Goal: Task Accomplishment & Management: Use online tool/utility

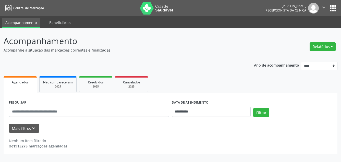
click at [333, 49] on button "Relatórios" at bounding box center [322, 46] width 26 height 9
click at [296, 57] on link "Agendamentos" at bounding box center [308, 57] width 55 height 7
select select "*"
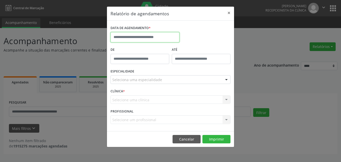
click at [136, 36] on input "text" at bounding box center [144, 37] width 69 height 10
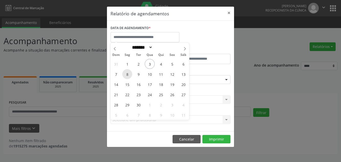
click at [126, 74] on span "8" at bounding box center [127, 74] width 10 height 10
type input "**********"
click at [126, 74] on span "8" at bounding box center [127, 74] width 10 height 10
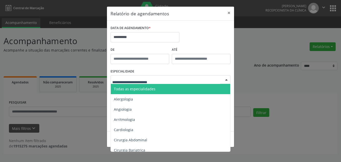
click at [156, 76] on div at bounding box center [170, 79] width 120 height 9
click at [137, 87] on span "Todas as especialidades" at bounding box center [135, 88] width 42 height 5
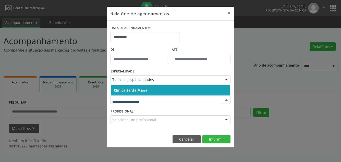
click at [147, 91] on span "Clinica Santa Maria" at bounding box center [130, 90] width 33 height 5
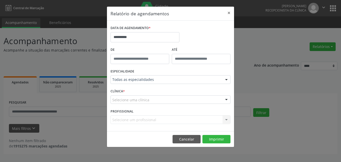
click at [148, 98] on div "Selecione uma clínica" at bounding box center [170, 99] width 120 height 9
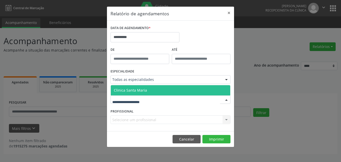
click at [148, 91] on span "Clinica Santa Maria" at bounding box center [170, 90] width 119 height 10
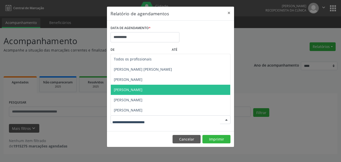
click at [142, 88] on span "[PERSON_NAME]" at bounding box center [170, 90] width 119 height 10
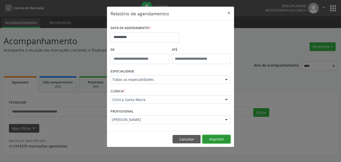
click at [210, 142] on button "Imprimir" at bounding box center [216, 139] width 28 height 9
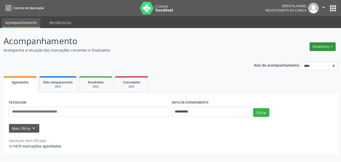
click at [317, 46] on button "Relatórios" at bounding box center [322, 46] width 26 height 9
click at [305, 59] on link "Agendamentos" at bounding box center [308, 57] width 55 height 7
select select "*"
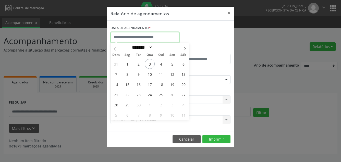
click at [150, 39] on input "text" at bounding box center [144, 37] width 69 height 10
click at [162, 62] on span "4" at bounding box center [161, 64] width 10 height 10
type input "**********"
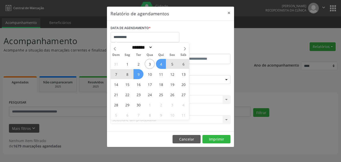
click at [137, 75] on span "9" at bounding box center [138, 74] width 10 height 10
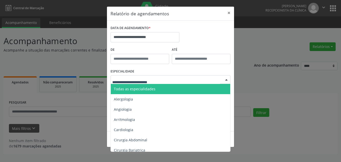
click at [132, 89] on span "Todas as especialidades" at bounding box center [135, 88] width 42 height 5
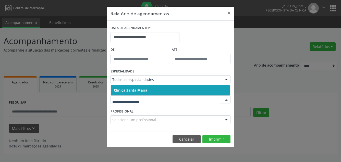
click at [133, 97] on div at bounding box center [170, 99] width 120 height 9
click at [133, 92] on span "Clinica Santa Maria" at bounding box center [130, 90] width 33 height 5
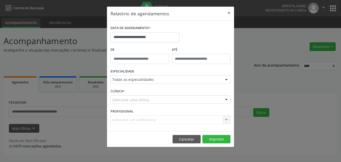
click at [134, 102] on div "Selecione uma clínica" at bounding box center [170, 99] width 120 height 9
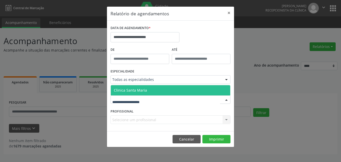
click at [135, 92] on span "Clinica Santa Maria" at bounding box center [130, 90] width 33 height 5
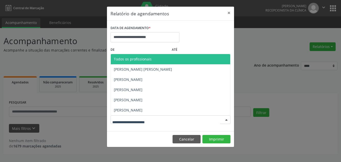
click at [127, 117] on div at bounding box center [170, 119] width 120 height 9
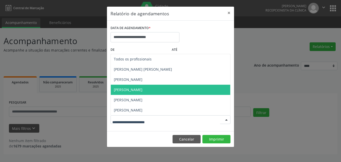
click at [138, 91] on span "[PERSON_NAME]" at bounding box center [128, 89] width 29 height 5
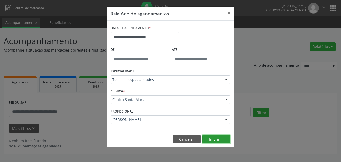
click at [220, 137] on button "Imprimir" at bounding box center [216, 139] width 28 height 9
